Goal: Information Seeking & Learning: Learn about a topic

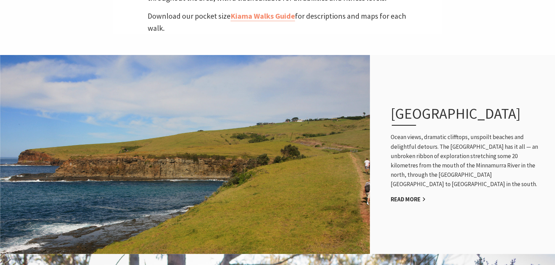
scroll to position [275, 0]
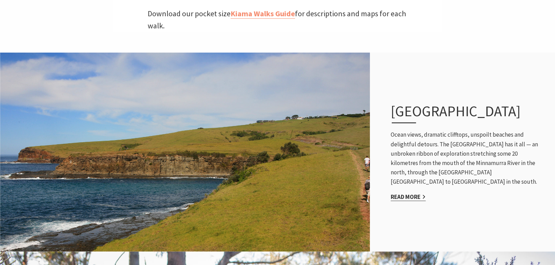
click at [404, 196] on link "Read More" at bounding box center [408, 197] width 35 height 8
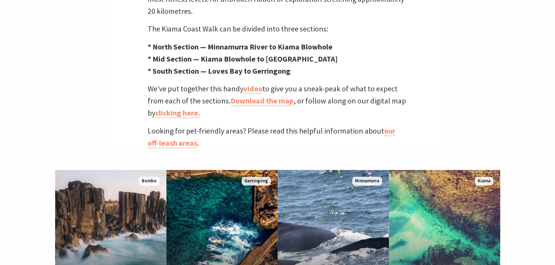
scroll to position [305, 0]
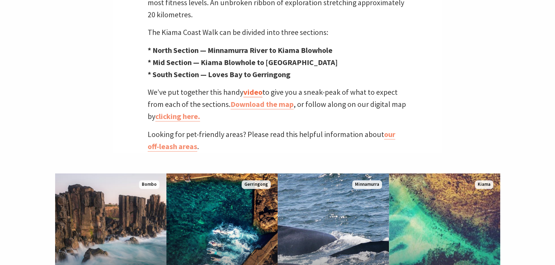
click at [255, 87] on link "video" at bounding box center [252, 92] width 19 height 10
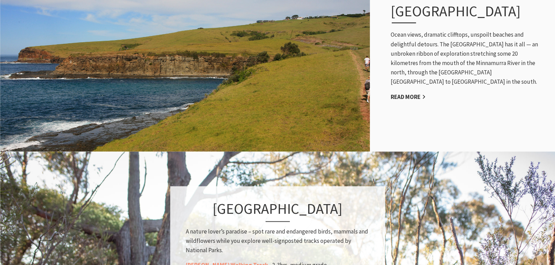
scroll to position [373, 0]
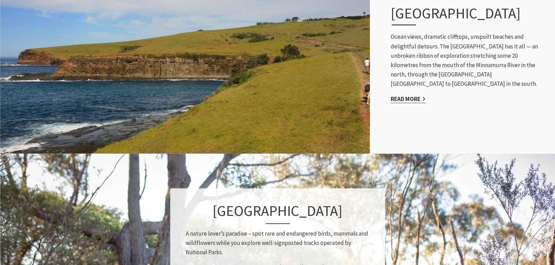
click at [414, 99] on link "Read More" at bounding box center [408, 99] width 35 height 8
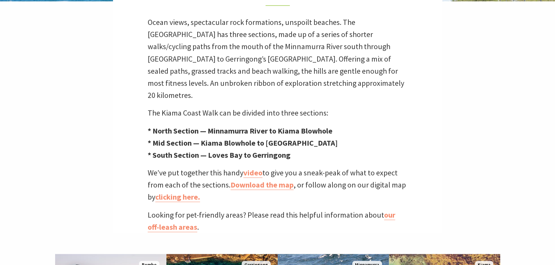
scroll to position [226, 0]
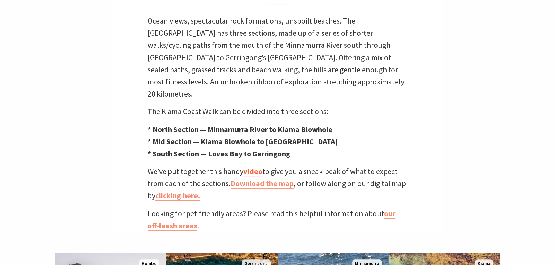
click at [252, 167] on link "video" at bounding box center [252, 172] width 19 height 10
